Goal: Information Seeking & Learning: Find specific fact

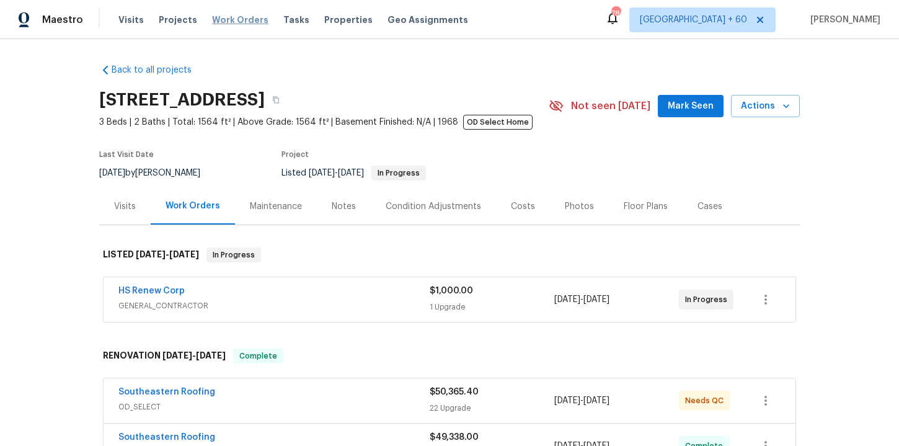
click at [220, 17] on span "Work Orders" at bounding box center [240, 20] width 56 height 12
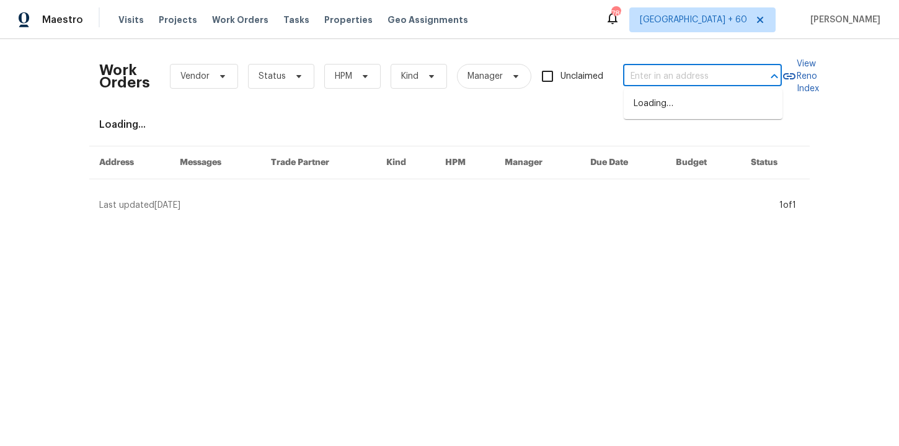
click at [651, 74] on input "text" at bounding box center [685, 76] width 124 height 19
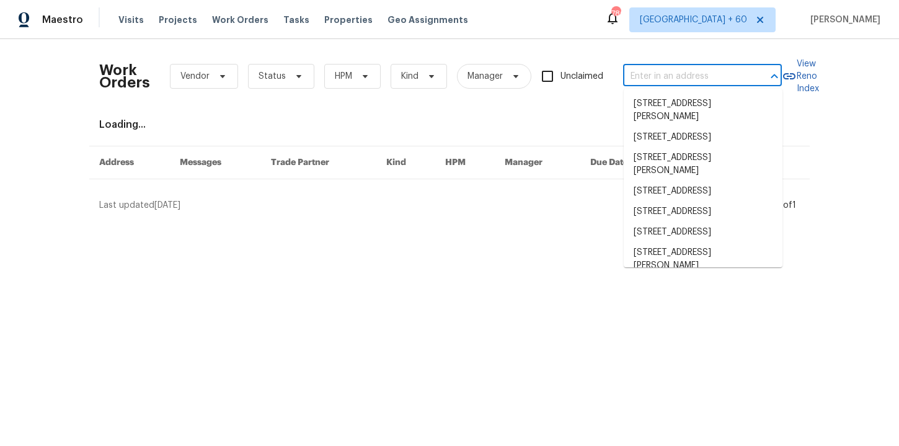
paste input "501 Fable Ln, Canton, GA 30114"
type input "501 Fable Ln, Canton, GA 30114"
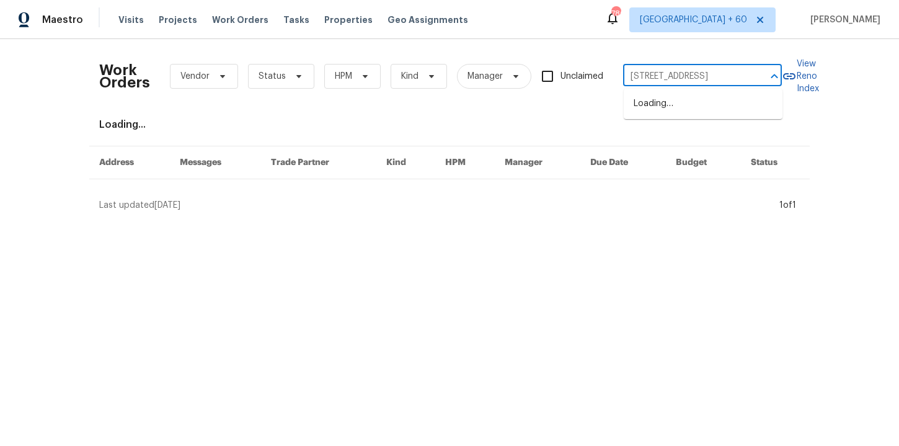
scroll to position [0, 11]
click at [659, 99] on li "501 Fable Ln, Canton, GA 30114" at bounding box center [702, 104] width 159 height 20
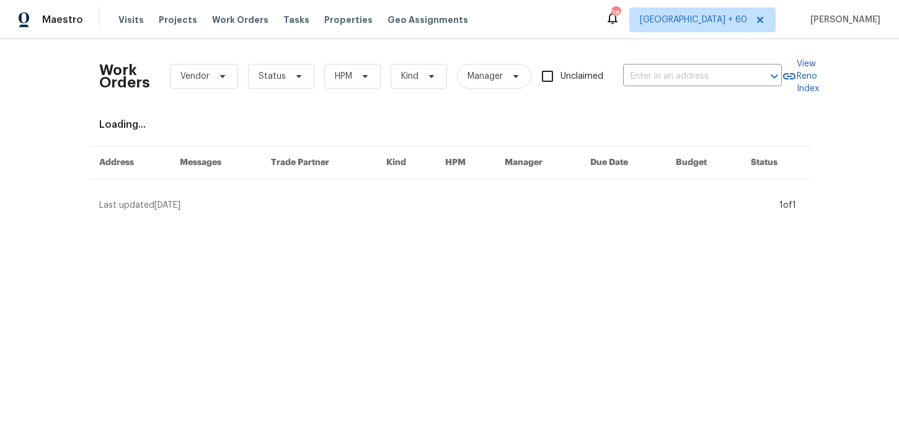
type input "501 Fable Ln, Canton, GA 30114"
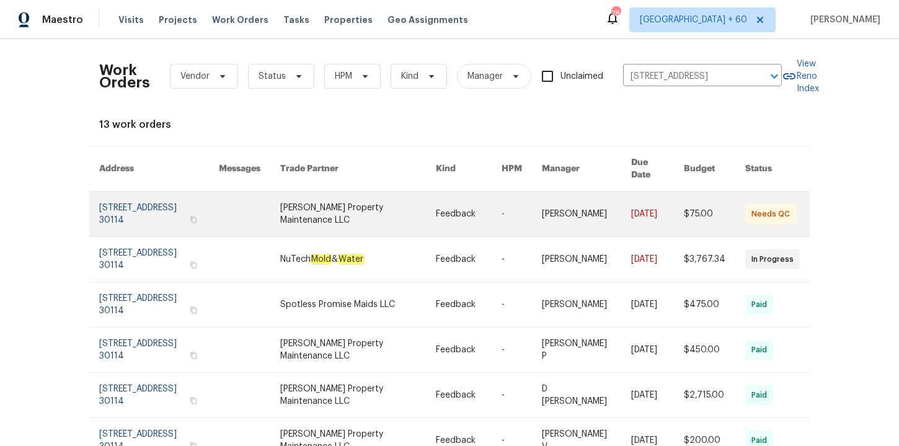
click at [152, 196] on link at bounding box center [159, 213] width 120 height 45
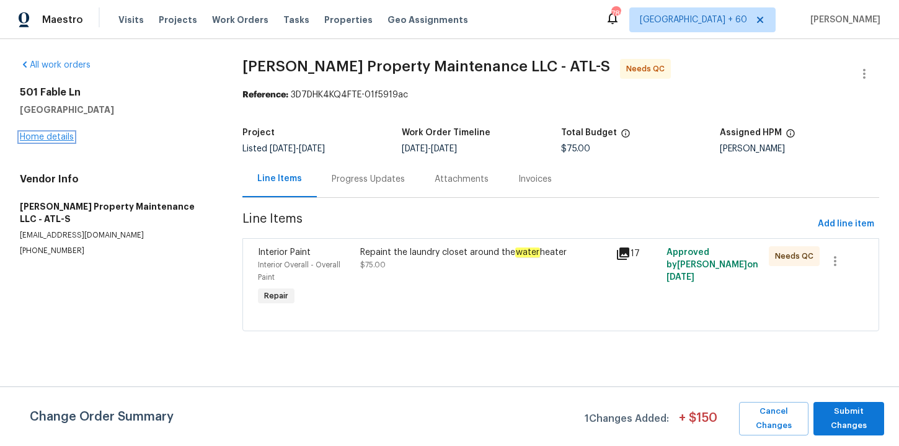
click at [59, 136] on link "Home details" at bounding box center [47, 137] width 54 height 9
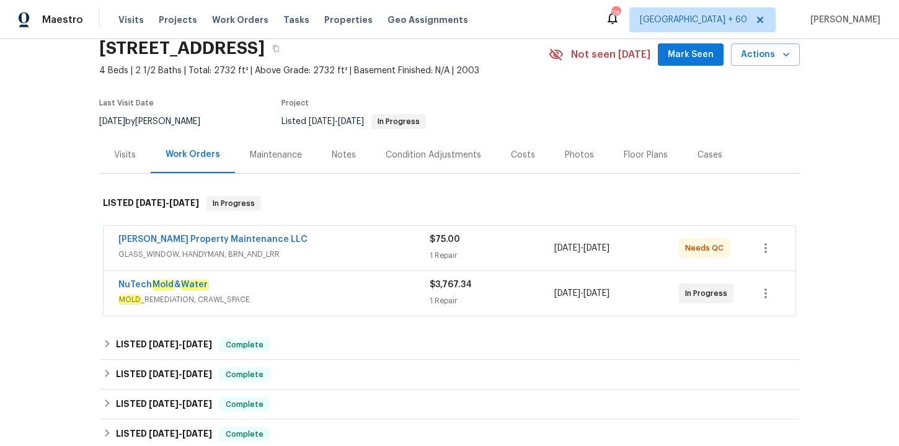
scroll to position [53, 0]
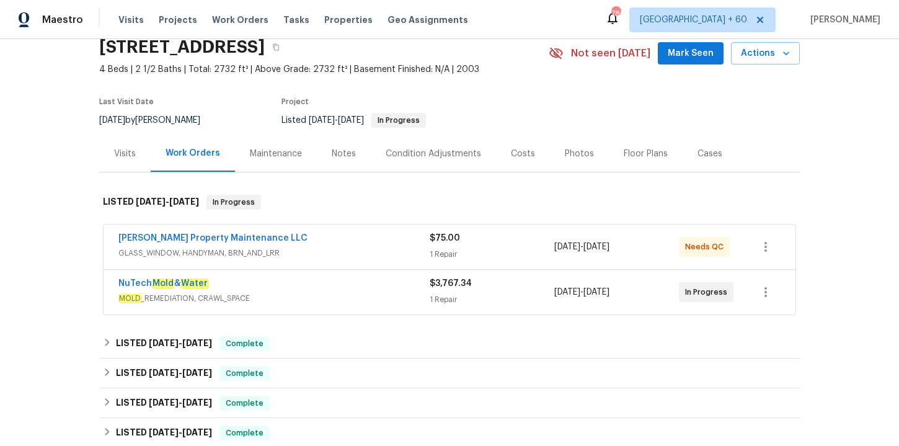
click at [346, 286] on div "NuTech Mold & Water" at bounding box center [273, 284] width 311 height 15
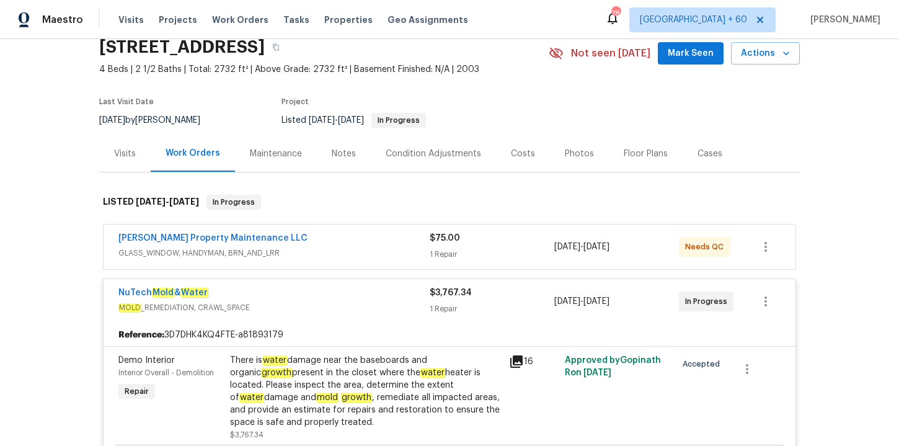
scroll to position [156, 0]
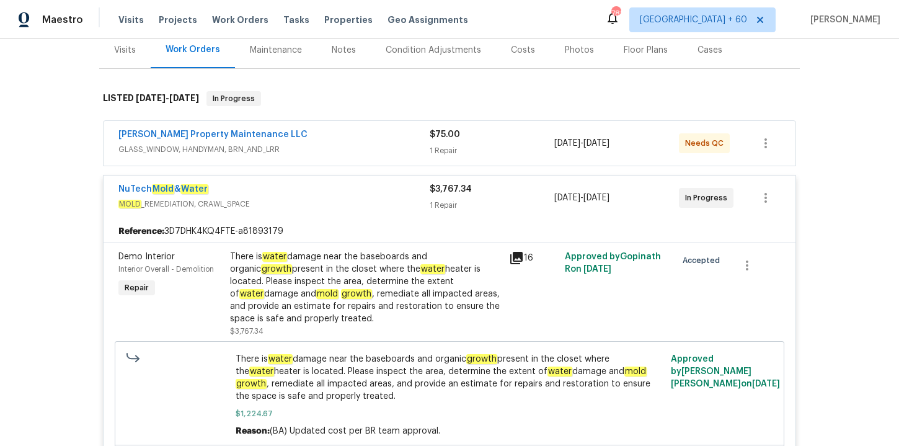
click at [392, 138] on div "Glen Property Maintenance LLC" at bounding box center [273, 135] width 311 height 15
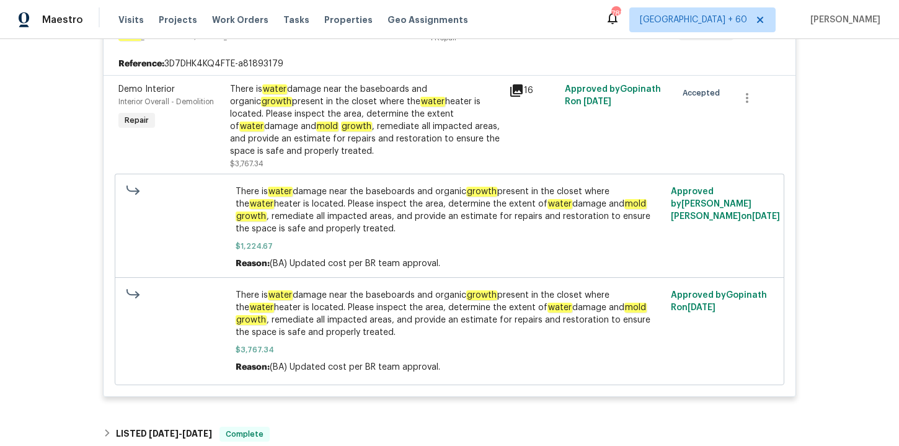
scroll to position [605, 0]
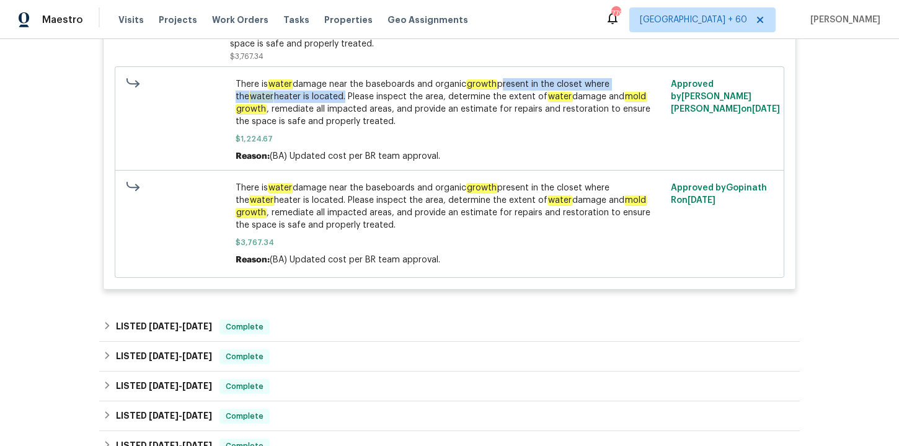
drag, startPoint x: 499, startPoint y: 84, endPoint x: 301, endPoint y: 100, distance: 198.3
click at [301, 100] on span "There is water damage near the baseboards and organic growth present in the clo…" at bounding box center [449, 103] width 428 height 50
copy span "present in the closet where the water heater is located"
